Goal: Book appointment/travel/reservation

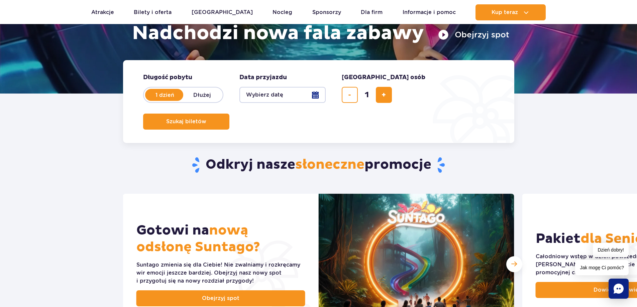
scroll to position [67, 0]
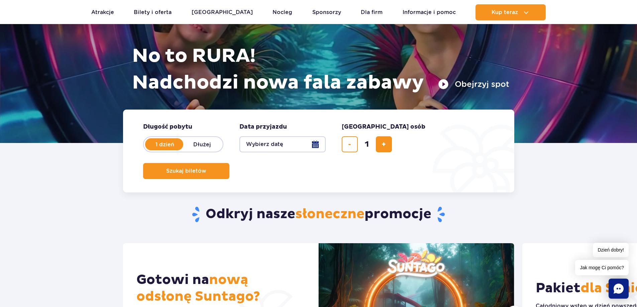
click at [265, 144] on button "Wybierz datę" at bounding box center [282, 144] width 86 height 16
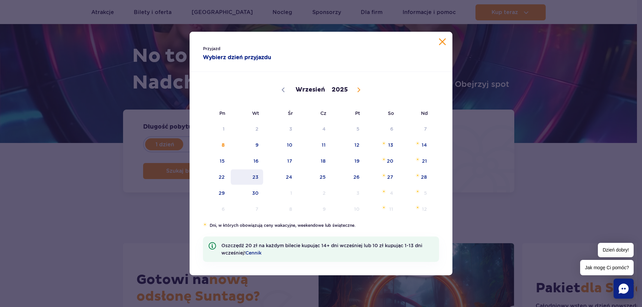
click at [257, 175] on span "23" at bounding box center [247, 177] width 34 height 15
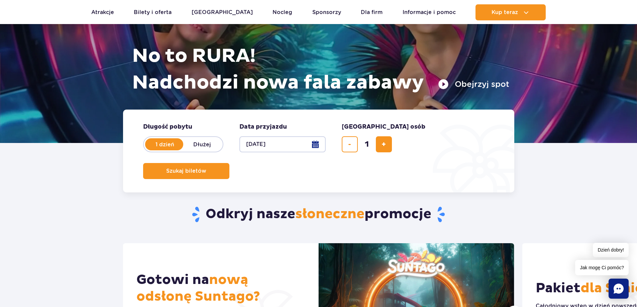
click at [274, 143] on button "[DATE]" at bounding box center [282, 144] width 86 height 16
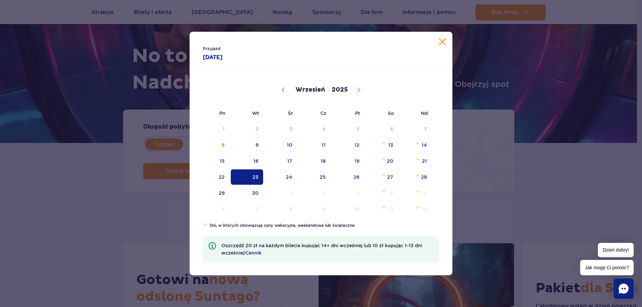
click at [359, 92] on icon at bounding box center [358, 90] width 5 height 5
select select "10"
click at [289, 175] on span "19" at bounding box center [281, 177] width 34 height 15
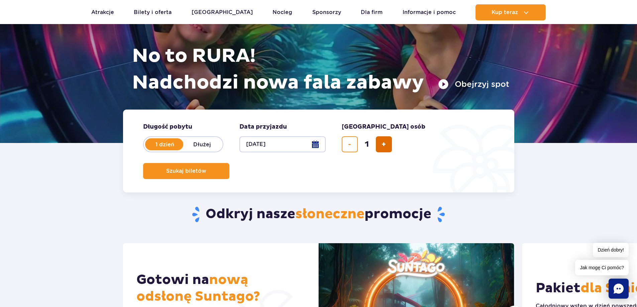
click at [385, 144] on span "dodaj bilet" at bounding box center [384, 144] width 4 height 0
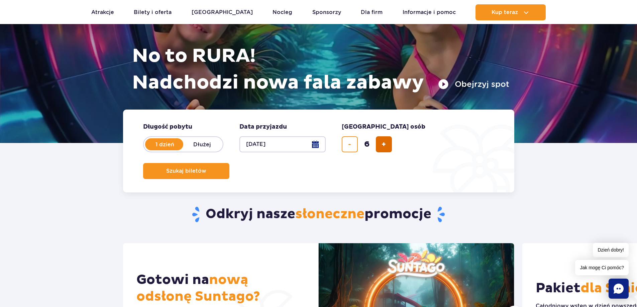
click at [385, 144] on span "dodaj bilet" at bounding box center [384, 144] width 4 height 0
click at [355, 142] on button "usuń bilet" at bounding box center [350, 144] width 16 height 16
type input "8"
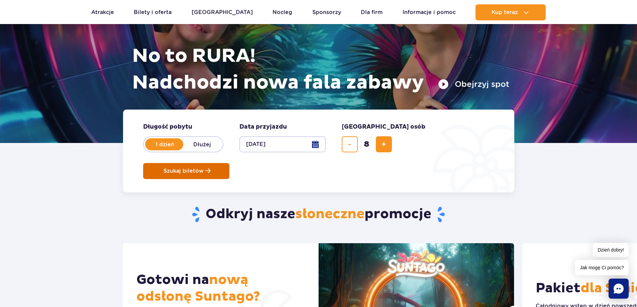
click at [229, 163] on button "Szukaj biletów" at bounding box center [186, 171] width 86 height 16
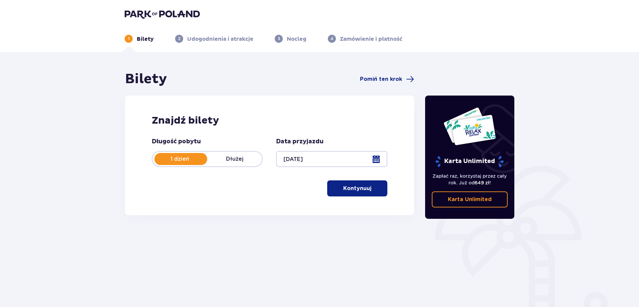
click at [345, 191] on p "Kontynuuj" at bounding box center [357, 188] width 28 height 7
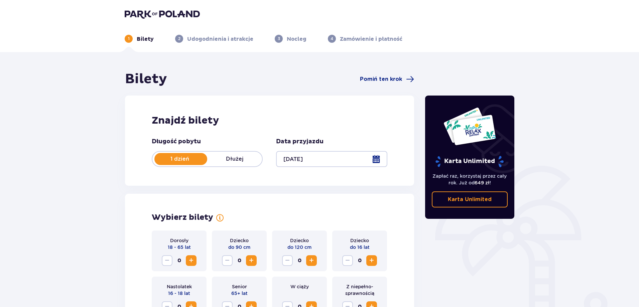
click at [287, 43] on header "1 Bilety 2 Udogodnienia i atrakcje 3 Nocleg 4 Zamówienie i płatność" at bounding box center [319, 26] width 639 height 52
click at [390, 78] on span "Pomiń ten krok" at bounding box center [381, 79] width 42 height 7
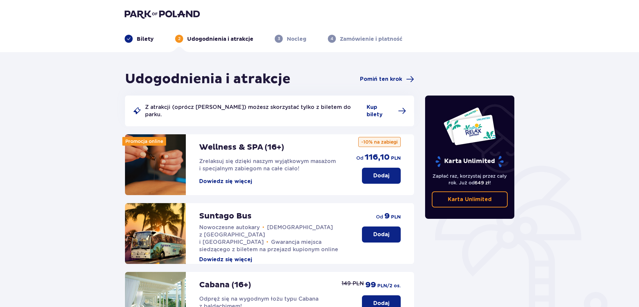
click at [390, 78] on span "Pomiń ten krok" at bounding box center [381, 79] width 42 height 7
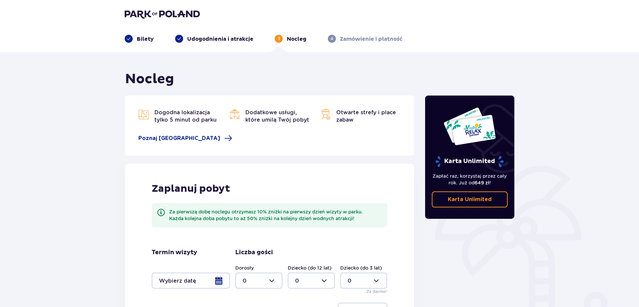
scroll to position [71, 0]
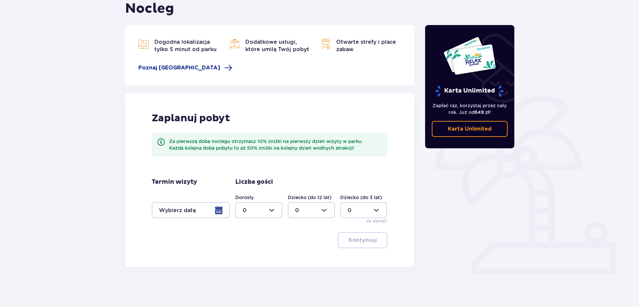
click at [250, 223] on div "Dorosły 0 Dziecko (do 12 lat) 0 Dziecko (do 3 lat) 0 Za darmo!" at bounding box center [311, 209] width 152 height 30
click at [252, 214] on div at bounding box center [258, 210] width 47 height 16
click at [254, 267] on div "8" at bounding box center [259, 268] width 32 height 7
type input "8"
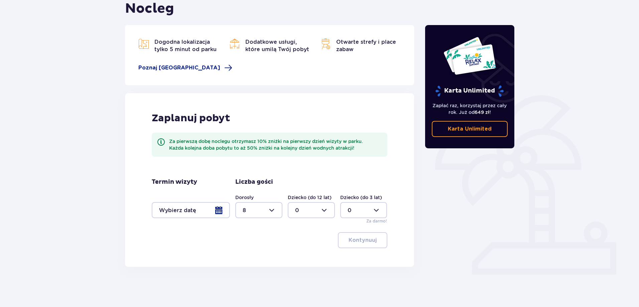
click at [217, 202] on div at bounding box center [191, 210] width 78 height 16
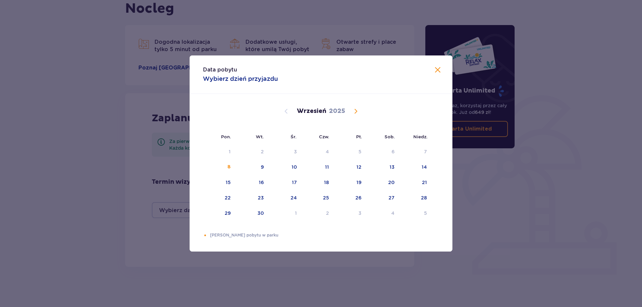
click at [356, 112] on span "Calendar" at bounding box center [356, 111] width 8 height 8
click at [264, 197] on div "18" at bounding box center [252, 198] width 32 height 15
click at [318, 194] on div "20" at bounding box center [317, 198] width 33 height 15
type input "18.11.25 - 20.11.25"
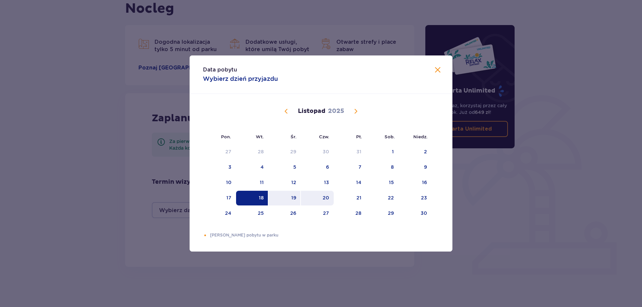
type input "0"
click at [321, 271] on div "Data pobytu 18.11 - 20.11 ( 2 noce ) Pon. Wt. Śr. Czw. Pt. Sob. Niedz. Paździer…" at bounding box center [321, 153] width 642 height 307
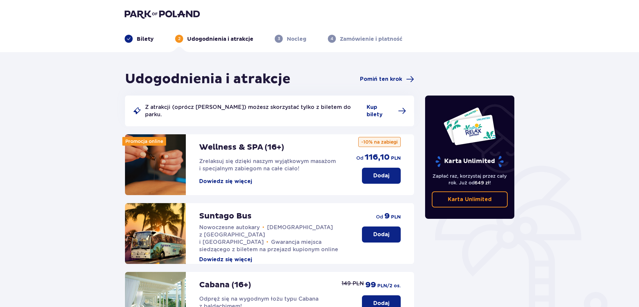
click at [301, 39] on p "Nocleg" at bounding box center [297, 38] width 20 height 7
click at [385, 77] on span "Pomiń ten krok" at bounding box center [381, 79] width 42 height 7
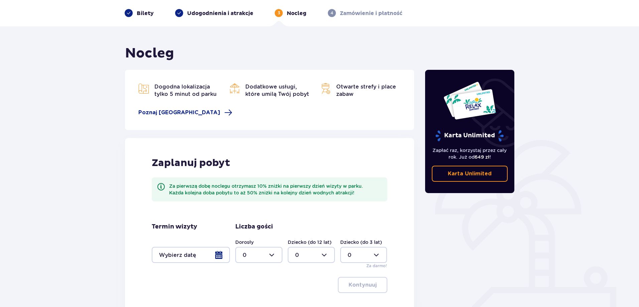
scroll to position [71, 0]
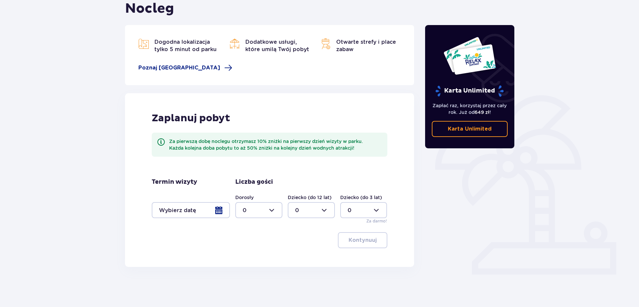
click at [215, 217] on div at bounding box center [191, 210] width 78 height 16
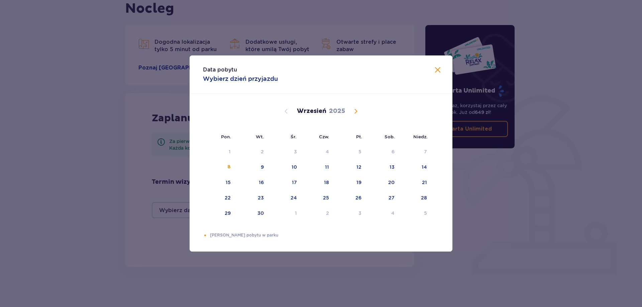
click at [358, 114] on span "Calendar" at bounding box center [356, 111] width 8 height 8
click at [263, 182] on div "11" at bounding box center [262, 182] width 4 height 7
click at [330, 182] on div "13" at bounding box center [317, 183] width 33 height 15
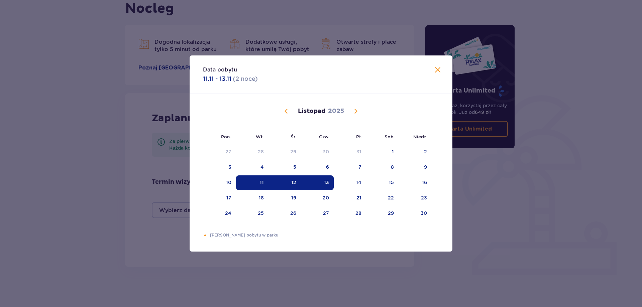
type input "11.11.25 - 13.11.25"
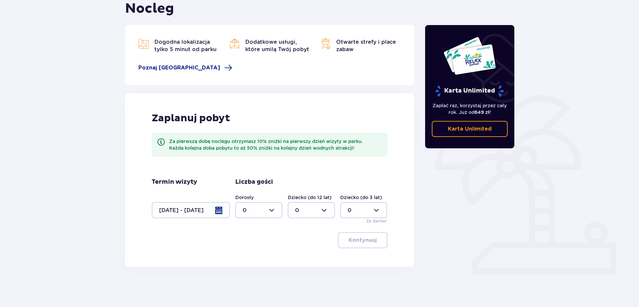
click at [278, 213] on div at bounding box center [258, 210] width 47 height 16
click at [242, 240] on span "8" at bounding box center [259, 243] width 46 height 14
type input "8"
click at [366, 243] on p "Kontynuuj" at bounding box center [363, 240] width 28 height 7
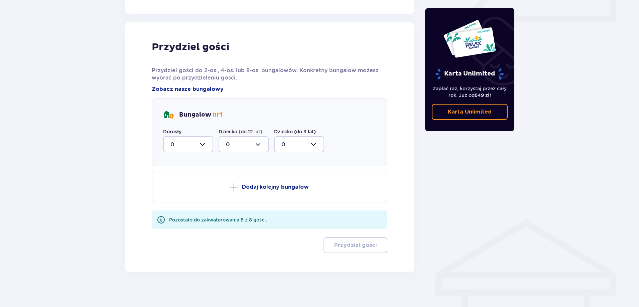
scroll to position [329, 0]
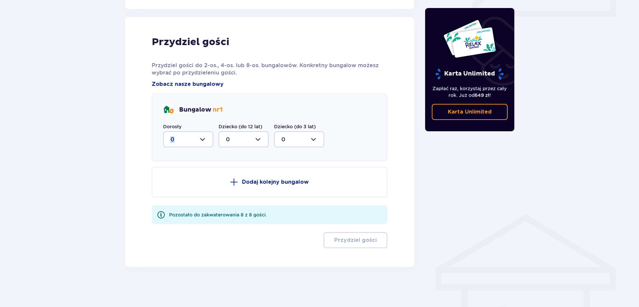
click at [180, 131] on div "Dorosły 0" at bounding box center [188, 135] width 50 height 24
click at [184, 141] on div at bounding box center [188, 139] width 50 height 16
click at [170, 201] on span "8" at bounding box center [188, 205] width 49 height 14
type input "8"
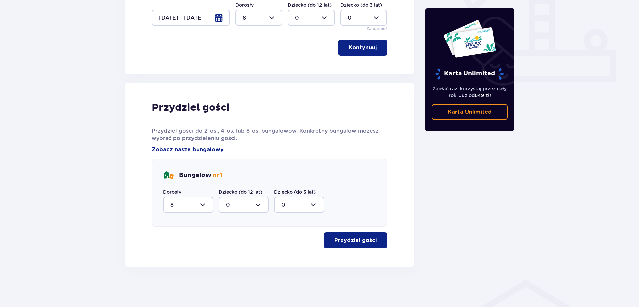
scroll to position [263, 0]
click at [374, 243] on span "button" at bounding box center [378, 240] width 8 height 8
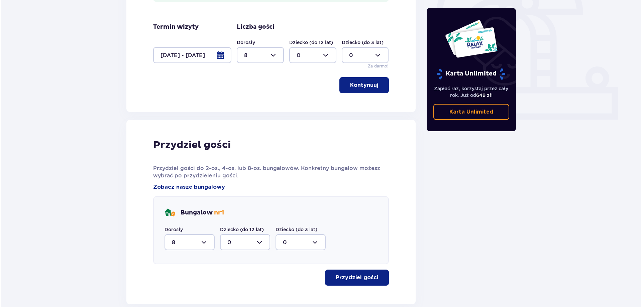
scroll to position [426, 0]
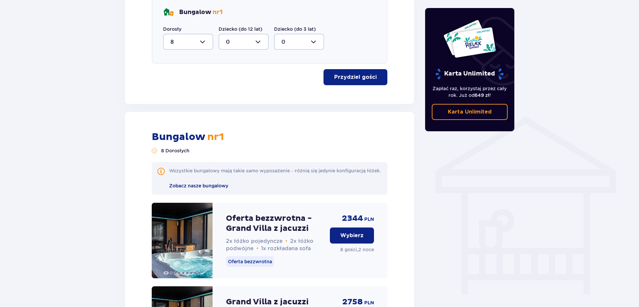
click at [219, 189] on span "Zobacz nasze bungalowy" at bounding box center [198, 185] width 59 height 5
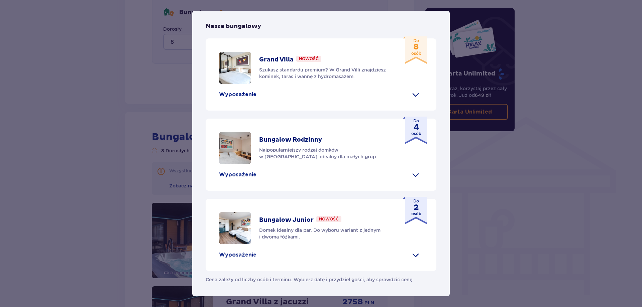
scroll to position [209, 0]
click at [239, 98] on p "Wyposażenie" at bounding box center [237, 94] width 37 height 7
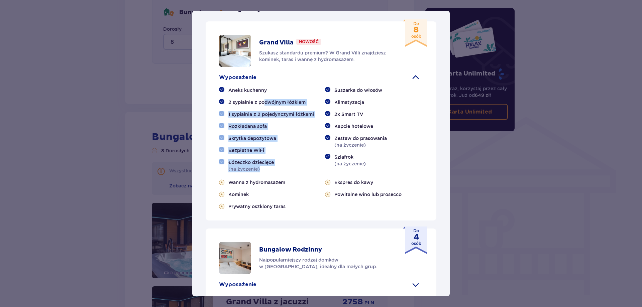
drag, startPoint x: 264, startPoint y: 184, endPoint x: 275, endPoint y: 259, distance: 75.8
click at [275, 210] on div "Aneks kuchenny 2 sypialnie z podwójnym łóżkiem 1 sypialnia z 2 pojedynczymi łóż…" at bounding box center [321, 148] width 204 height 123
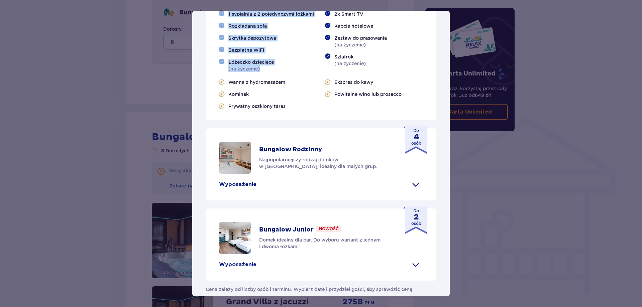
scroll to position [403, 0]
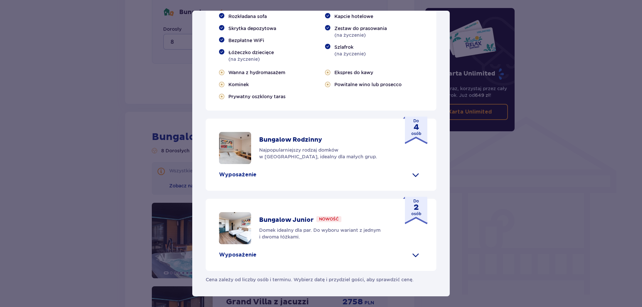
click at [360, 172] on div "Wyposażenie" at bounding box center [321, 175] width 204 height 11
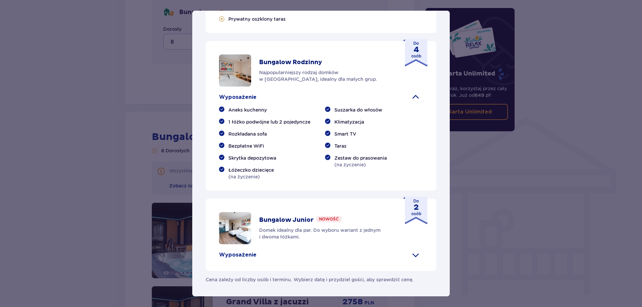
scroll to position [480, 0]
click at [326, 253] on div "Wyposażenie" at bounding box center [321, 255] width 204 height 11
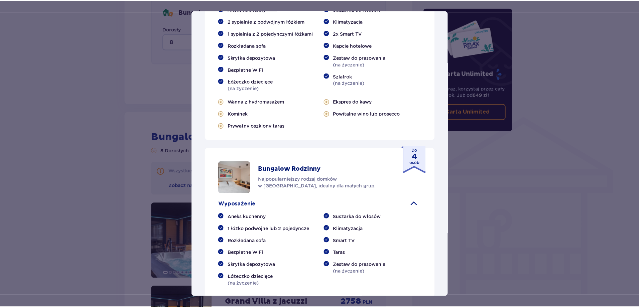
scroll to position [284, 0]
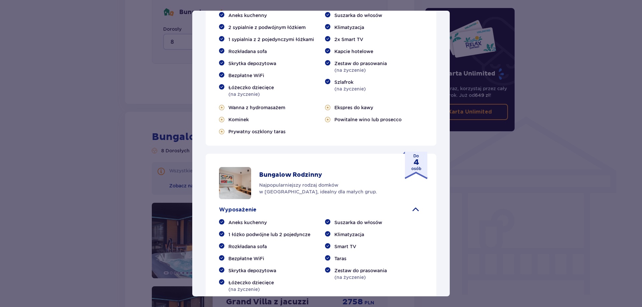
click at [78, 177] on div "Suntago Village Suntago Village to idealne miejsce dla fanów dobrej zabawy i tr…" at bounding box center [321, 153] width 642 height 307
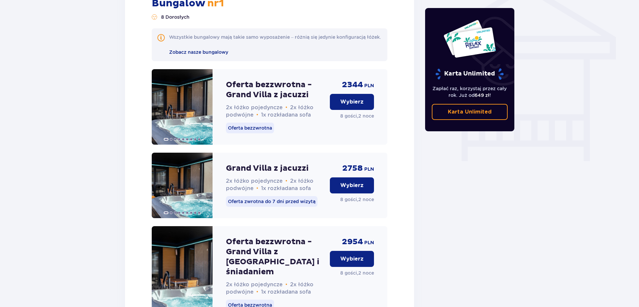
scroll to position [727, 0]
